Goal: Information Seeking & Learning: Learn about a topic

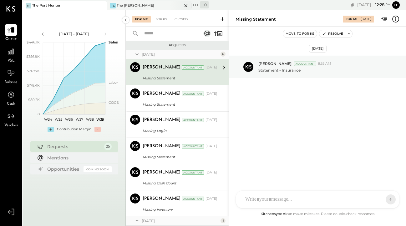
click at [137, 7] on div "The [PERSON_NAME]" at bounding box center [136, 5] width 38 height 5
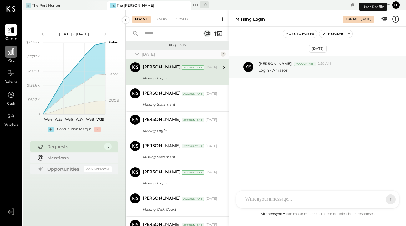
click at [11, 53] on icon at bounding box center [11, 52] width 8 height 8
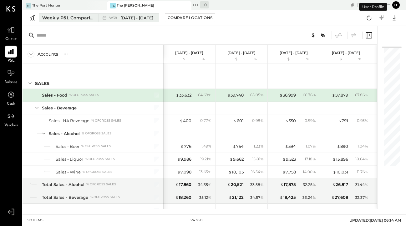
click at [137, 19] on span "[DATE] - [DATE]" at bounding box center [136, 18] width 33 height 6
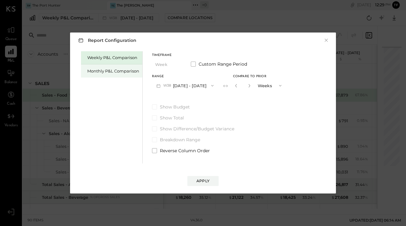
click at [119, 74] on div "Monthly P&L Comparison" at bounding box center [111, 70] width 61 height 13
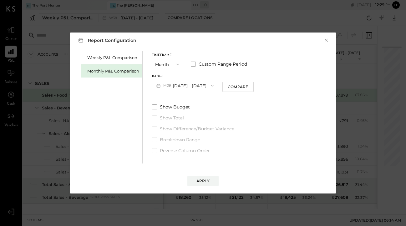
click at [176, 64] on icon "button" at bounding box center [177, 64] width 5 height 5
click at [176, 86] on div "YTD" at bounding box center [167, 86] width 31 height 11
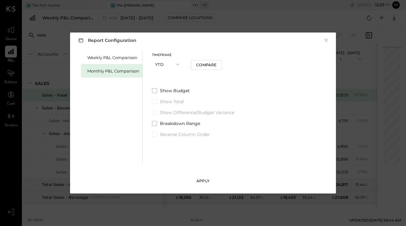
click at [206, 185] on button "Apply" at bounding box center [202, 181] width 31 height 10
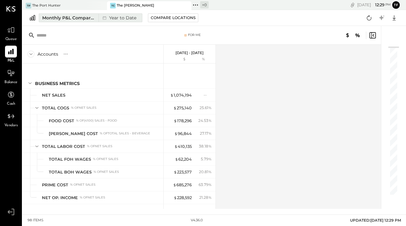
click at [124, 20] on div "Year to Date" at bounding box center [118, 18] width 40 height 8
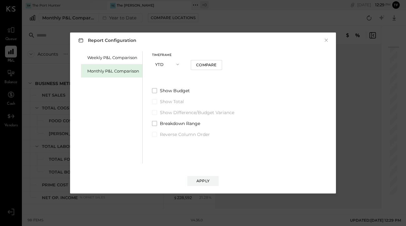
click at [177, 66] on icon "button" at bounding box center [177, 64] width 5 height 5
click at [169, 97] on div "Year" at bounding box center [167, 97] width 31 height 11
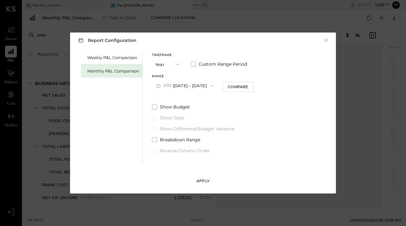
click at [209, 184] on div "Apply" at bounding box center [202, 180] width 13 height 5
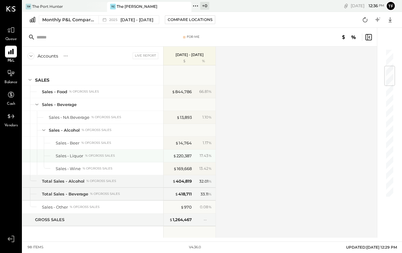
scroll to position [135, 0]
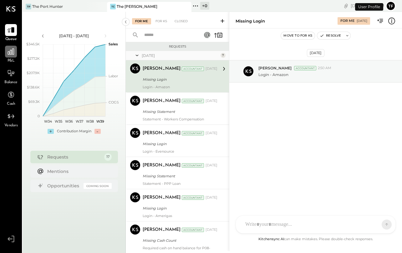
click at [13, 51] on icon at bounding box center [11, 52] width 8 height 8
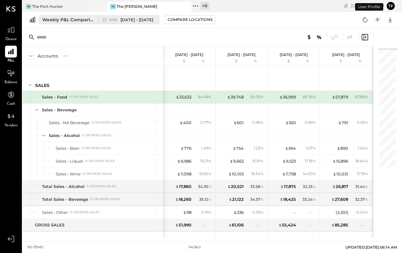
click at [76, 18] on div "Weekly P&L Comparison" at bounding box center [68, 20] width 53 height 6
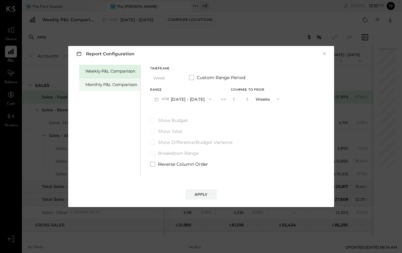
click at [106, 86] on div "Monthly P&L Comparison" at bounding box center [111, 85] width 52 height 6
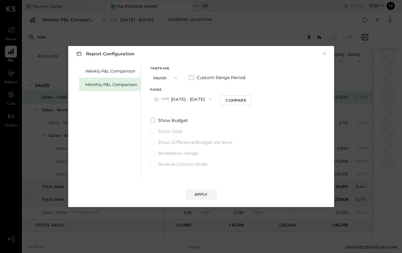
click at [194, 78] on label "Custom Range Period" at bounding box center [217, 77] width 56 height 6
click at [178, 98] on button "[DATE]" at bounding box center [168, 99] width 37 height 12
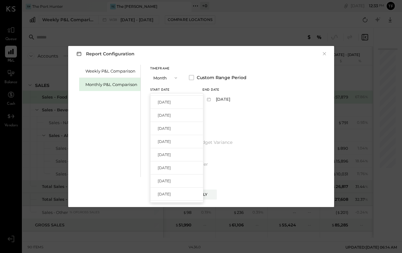
scroll to position [90, 0]
click at [245, 113] on div "Timeframe Month Custom Range Period Start Date [DATE] [DATE] [DATE] [DATE] [DAT…" at bounding box center [198, 116] width 96 height 103
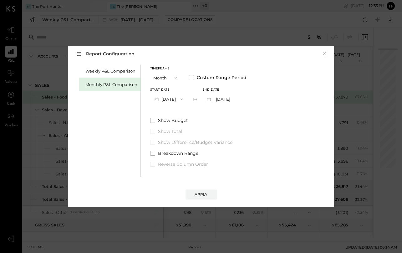
click at [184, 99] on span "button" at bounding box center [180, 99] width 8 height 5
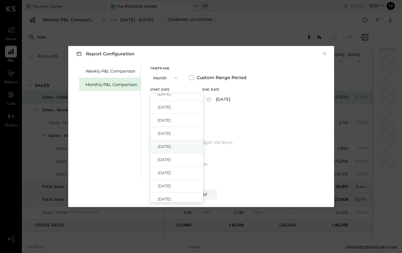
scroll to position [212, 0]
click at [171, 149] on span "[DATE]" at bounding box center [164, 150] width 13 height 5
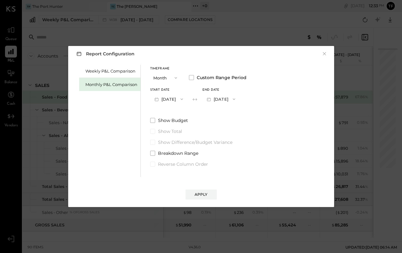
click at [236, 100] on icon "button" at bounding box center [233, 99] width 5 height 5
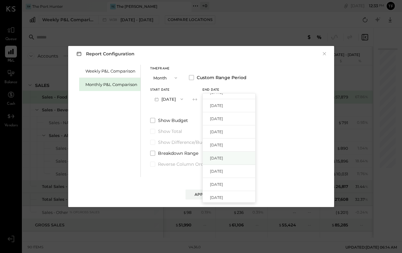
scroll to position [130, 0]
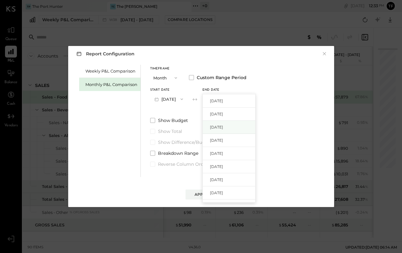
click at [223, 128] on span "[DATE]" at bounding box center [216, 126] width 13 height 5
click at [203, 192] on div "Apply" at bounding box center [200, 194] width 13 height 5
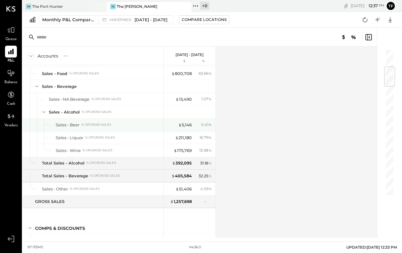
scroll to position [166, 0]
